Goal: Find specific page/section: Find specific page/section

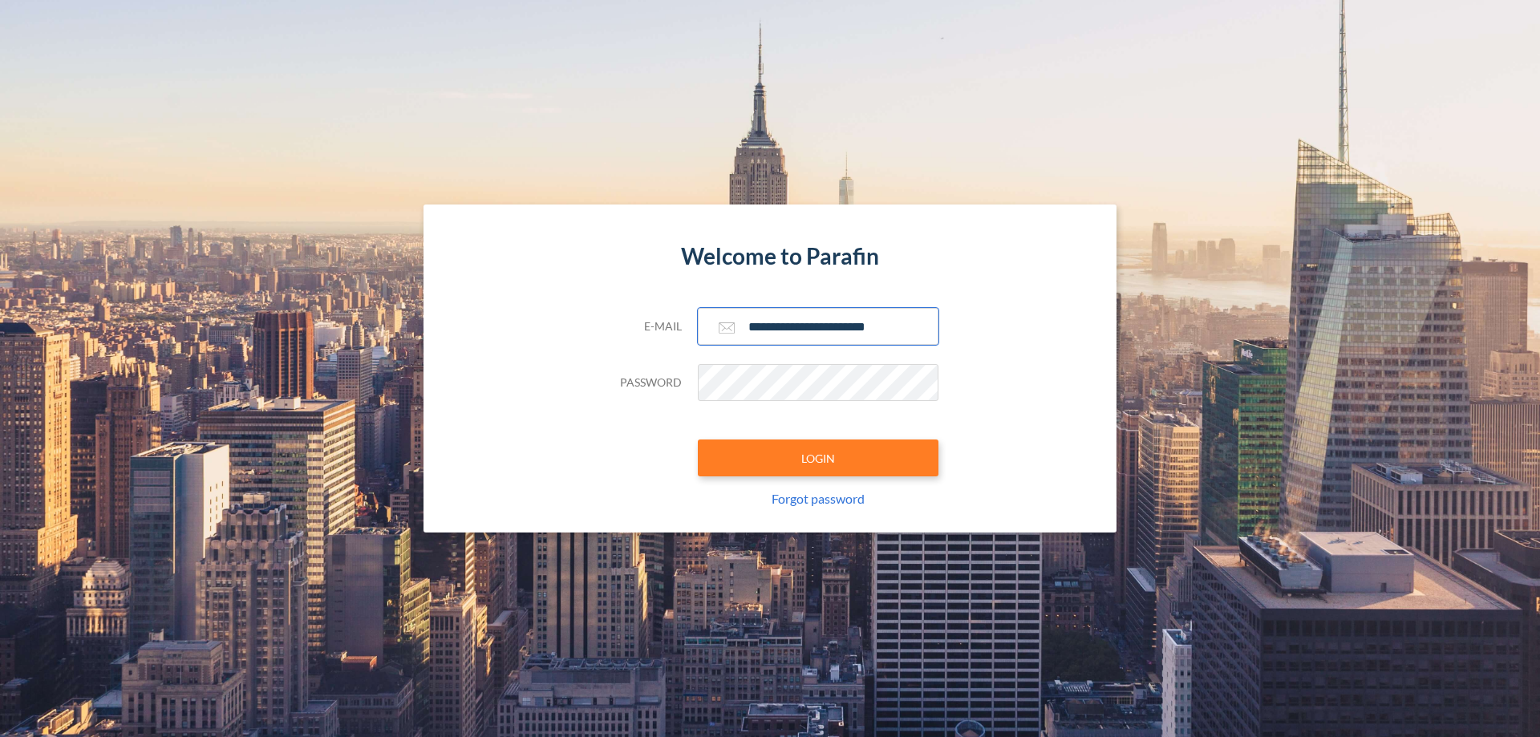
type input "**********"
click at [818, 458] on button "LOGIN" at bounding box center [818, 457] width 241 height 37
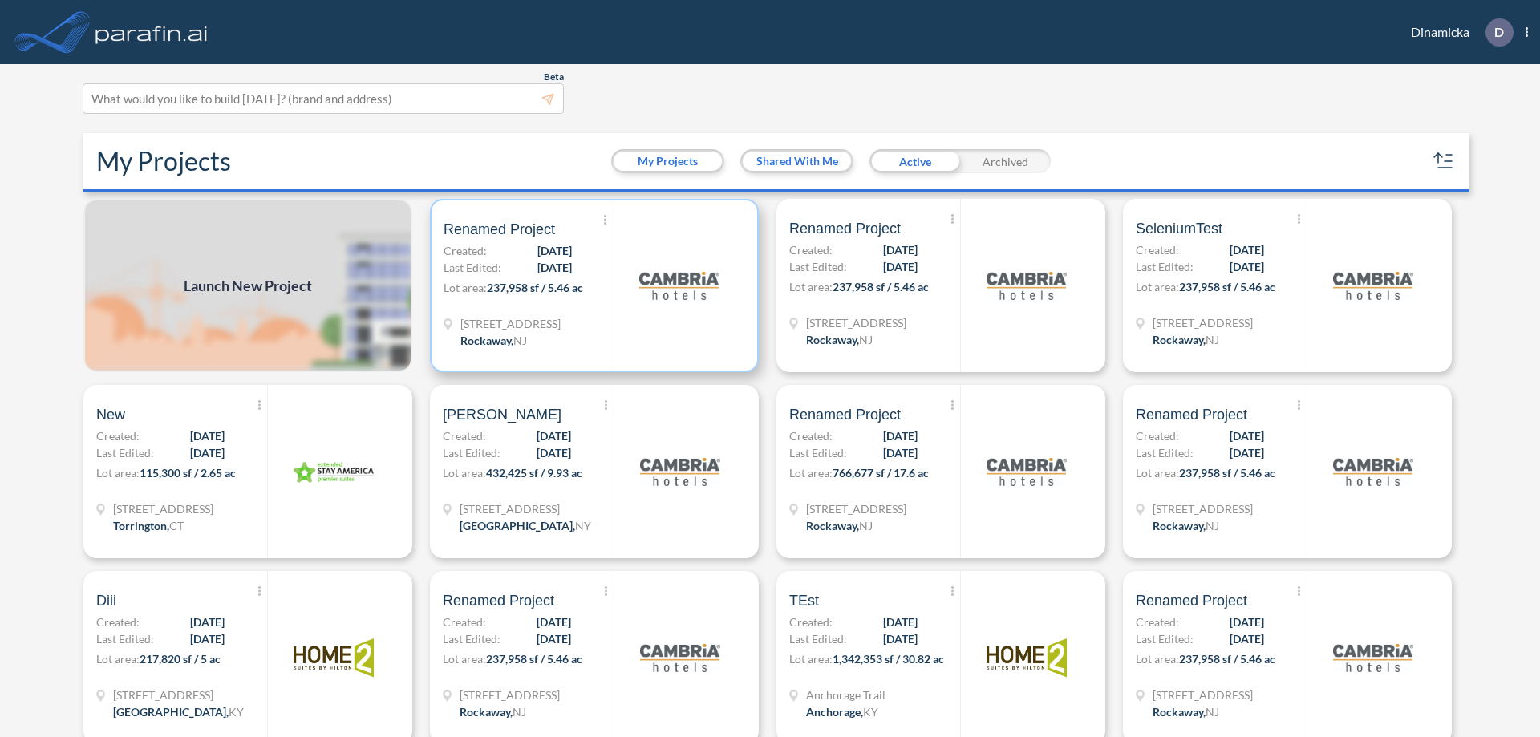
scroll to position [4, 0]
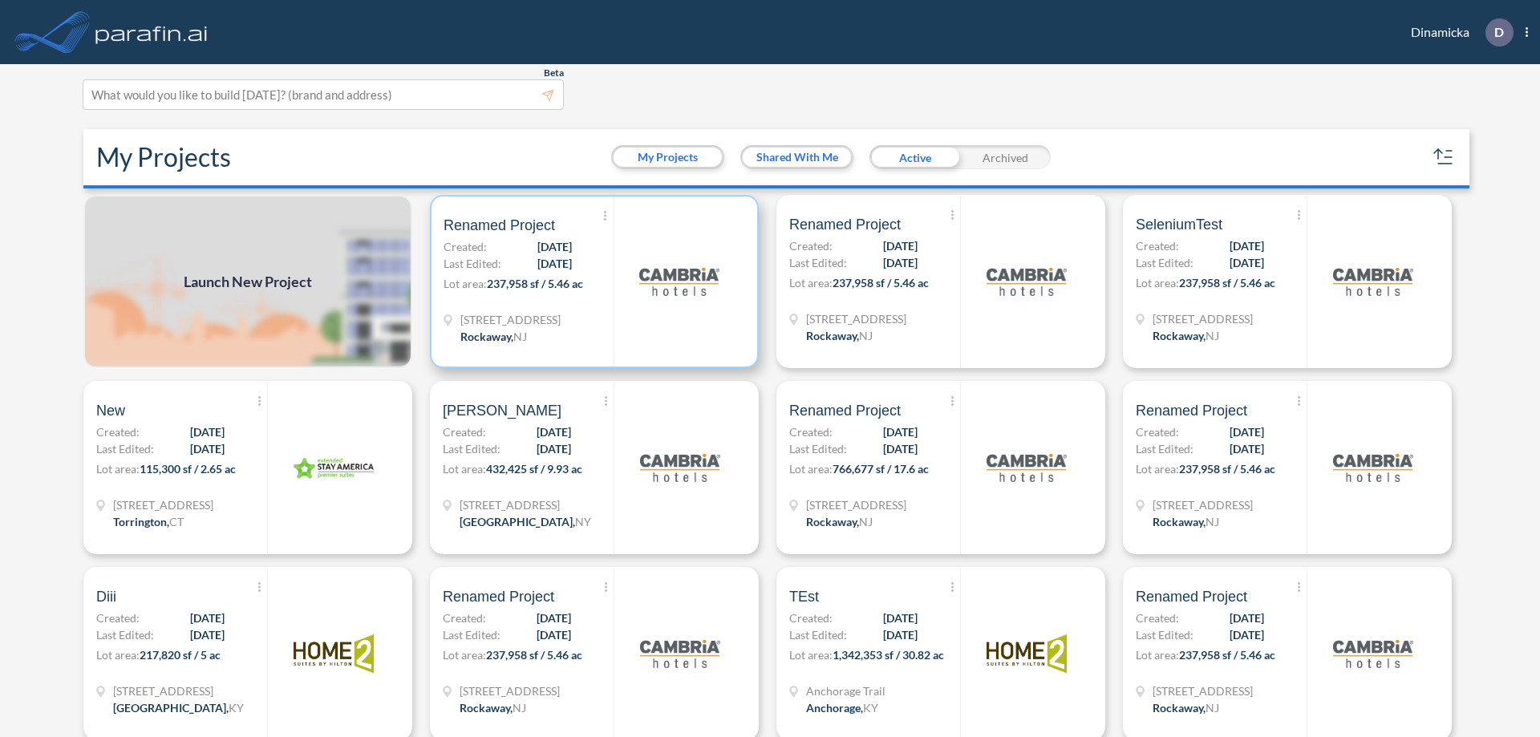
click at [591, 281] on p "Lot area: 237,958 sf / 5.46 ac" at bounding box center [528, 286] width 170 height 23
